Goal: Information Seeking & Learning: Understand process/instructions

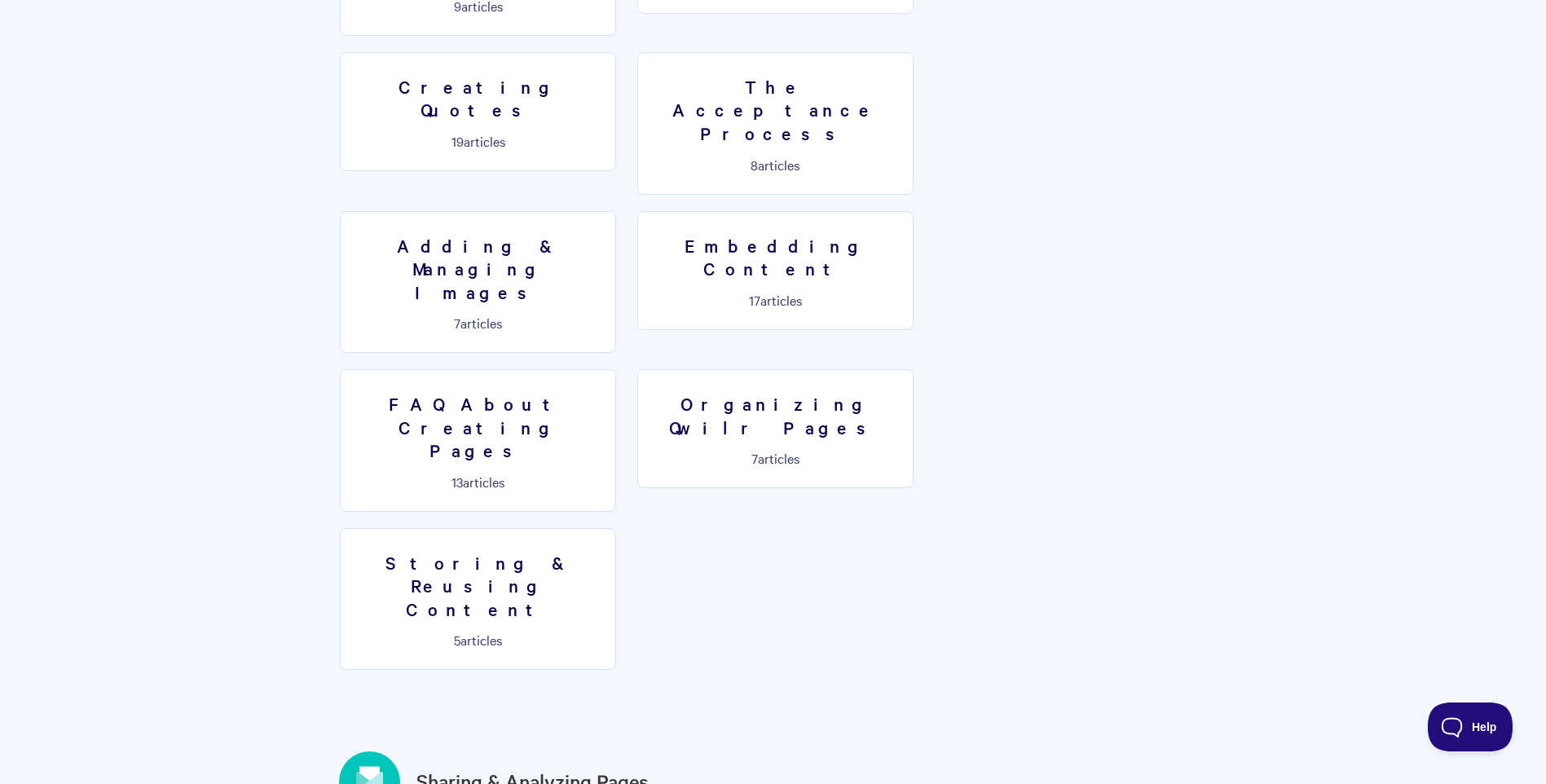
scroll to position [915, 0]
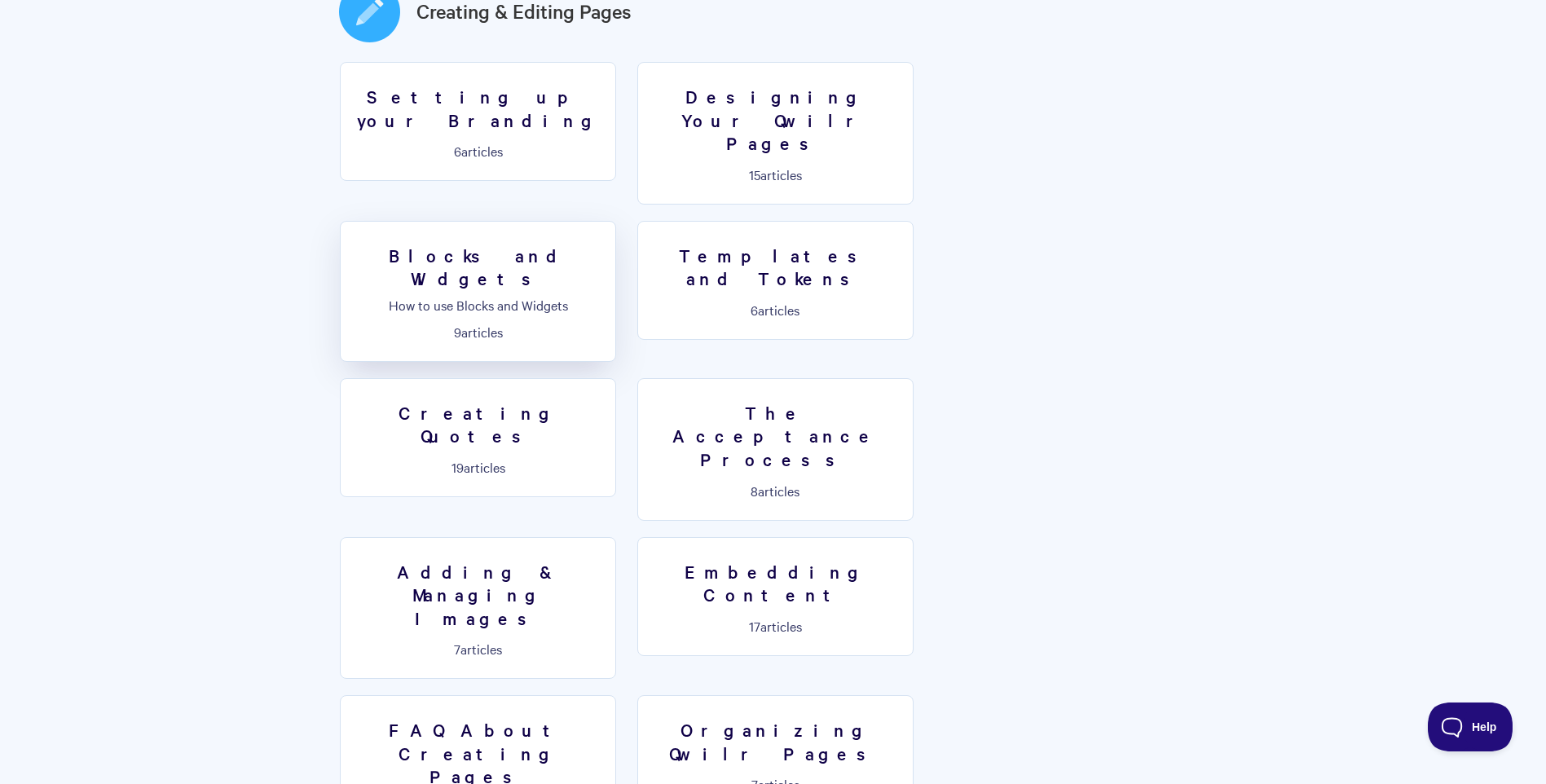
click at [606, 244] on h3 "Blocks and Widgets" at bounding box center [478, 267] width 255 height 47
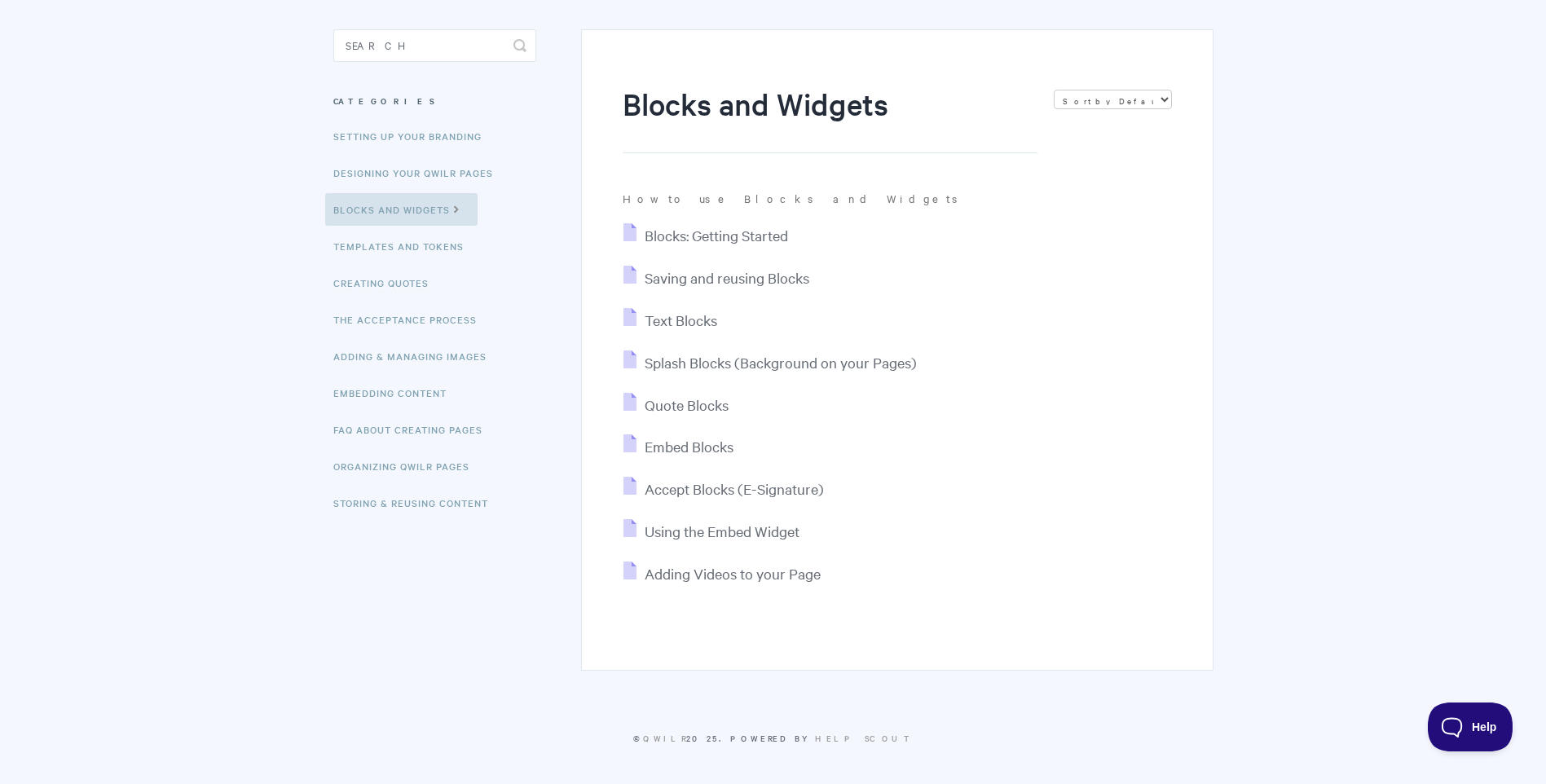
scroll to position [135, 0]
click at [740, 274] on span "Saving and reusing Blocks" at bounding box center [726, 275] width 165 height 19
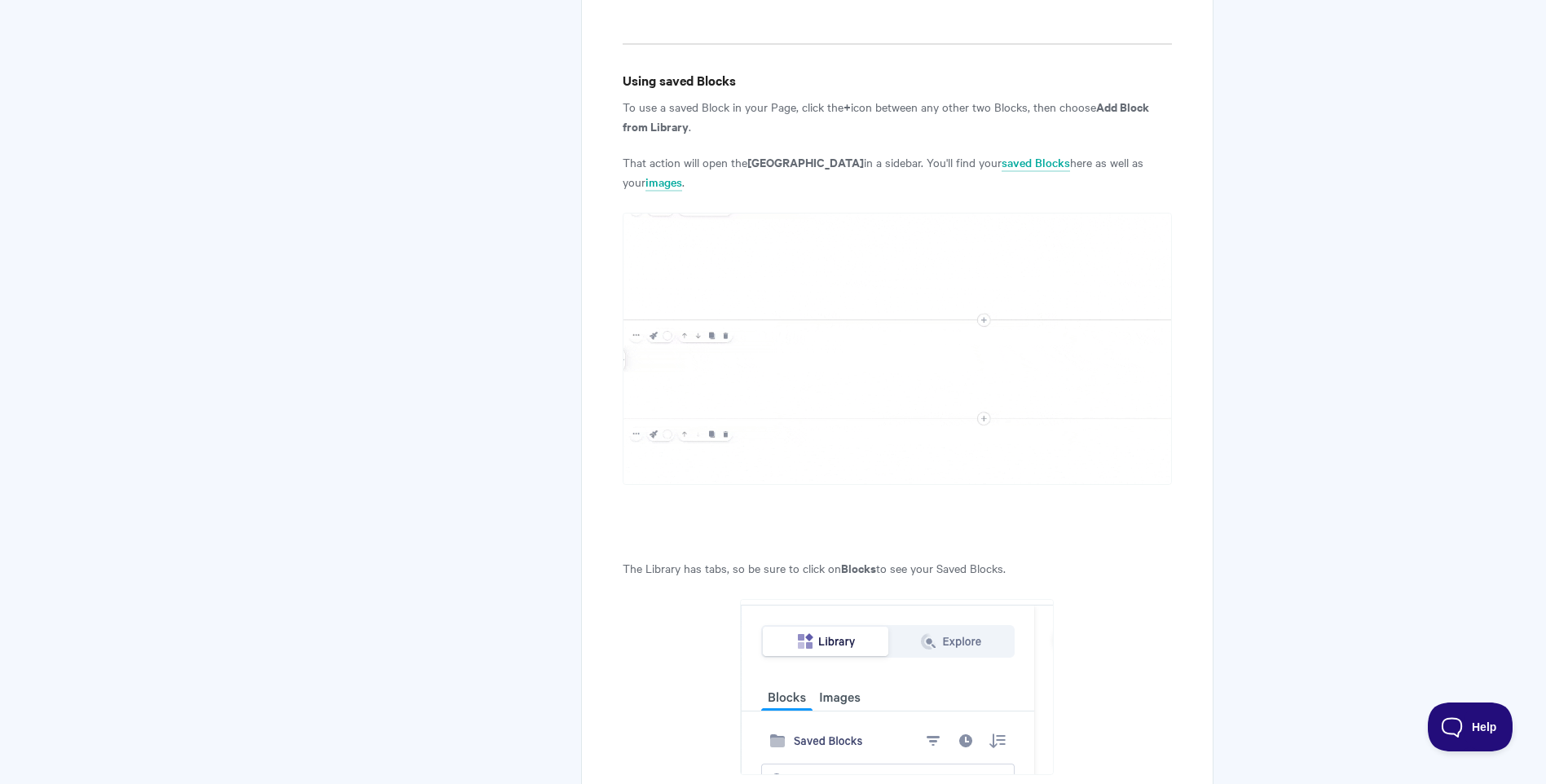
scroll to position [963, 0]
